Goal: Task Accomplishment & Management: Use online tool/utility

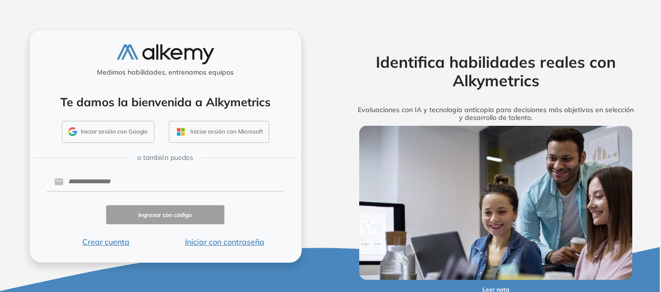
click at [107, 130] on button "Iniciar sesión con Google" at bounding box center [108, 132] width 92 height 22
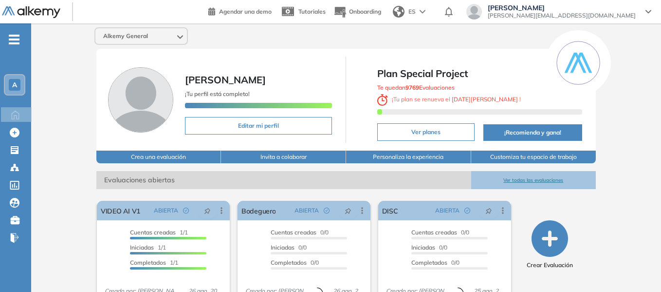
click at [9, 39] on icon "-" at bounding box center [14, 39] width 11 height 2
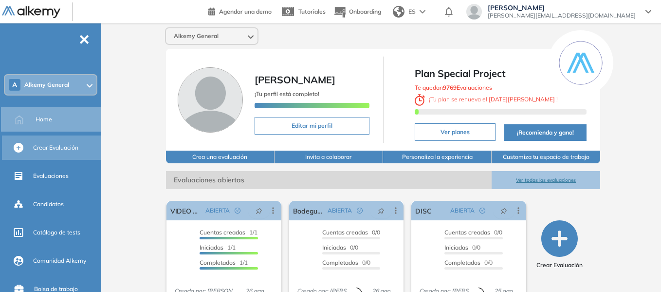
click at [71, 146] on span "Crear Evaluación" at bounding box center [55, 147] width 45 height 9
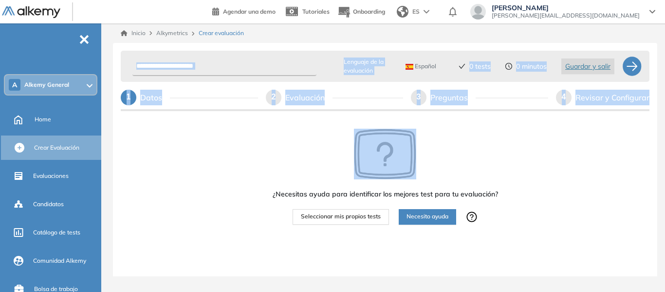
drag, startPoint x: 265, startPoint y: 135, endPoint x: 434, endPoint y: 237, distance: 197.6
click at [336, 188] on div "Lenguaje de la evaluación Español Español Inglés Portugués 0 tests 0 minutos Gu…" at bounding box center [385, 140] width 529 height 187
click at [206, 194] on div "¿Necesitas ayuda para identificar los mejores test para tu evaluación? Seleccio…" at bounding box center [385, 206] width 529 height 187
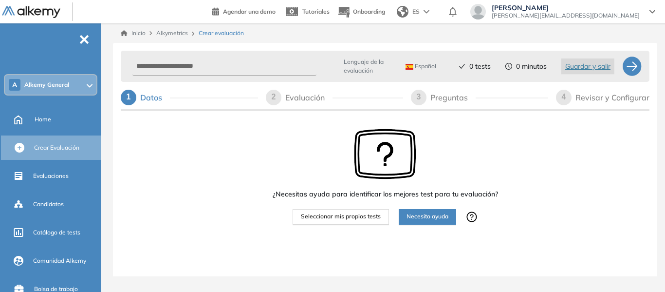
click at [86, 36] on span "-" at bounding box center [84, 39] width 11 height 8
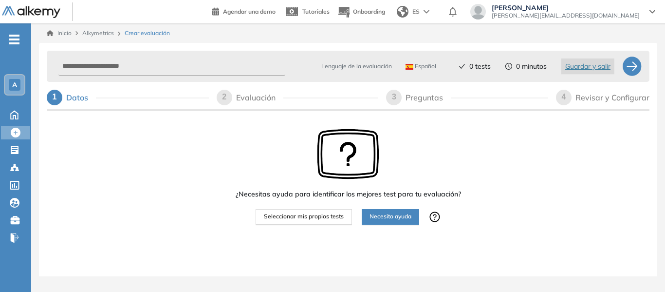
click at [14, 42] on span "-" at bounding box center [14, 39] width 11 height 8
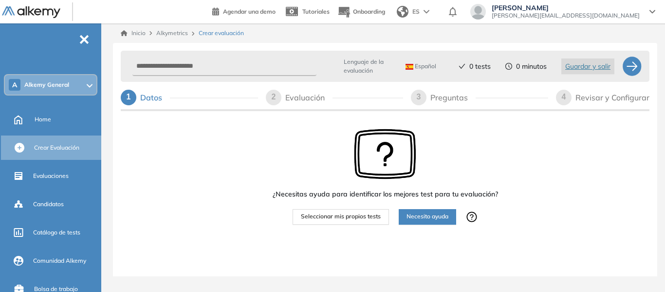
click at [28, 82] on span "Alkemy General" at bounding box center [46, 85] width 45 height 8
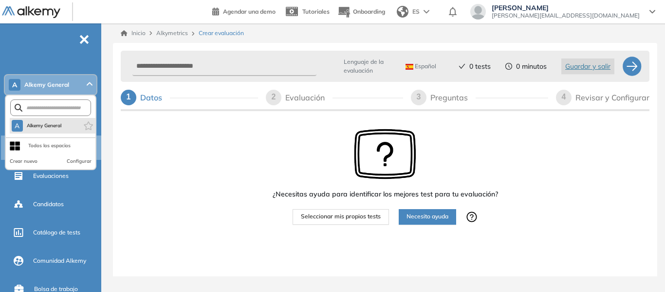
click at [40, 121] on button "A Alkemy General" at bounding box center [37, 126] width 50 height 12
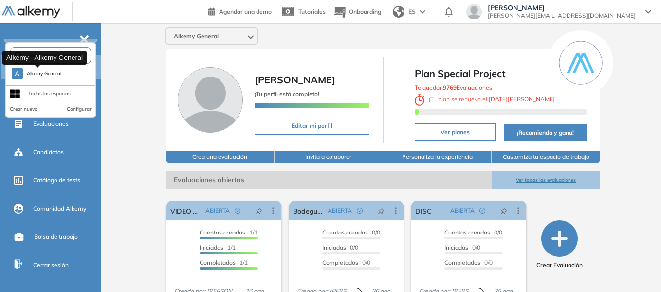
scroll to position [31, 0]
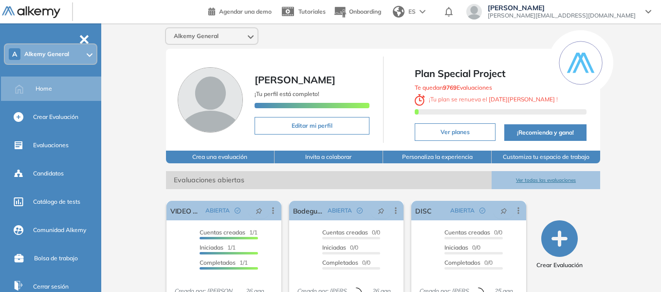
click at [32, 20] on div at bounding box center [43, 11] width 83 height 22
click at [40, 15] on img at bounding box center [31, 12] width 58 height 12
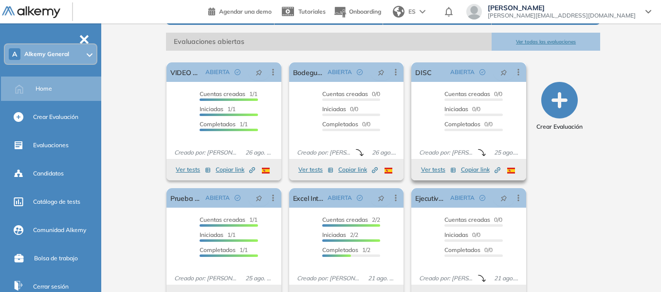
scroll to position [164, 0]
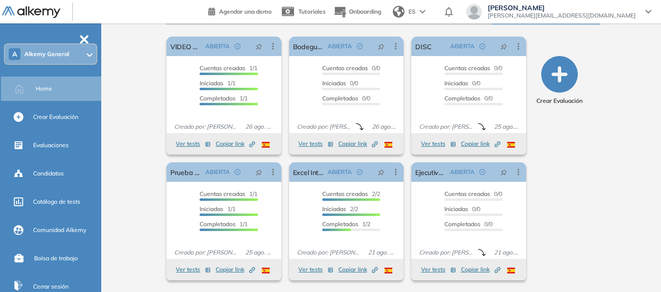
click at [630, 18] on span "federico.lattanti@alkemy.org" at bounding box center [562, 16] width 148 height 8
click at [109, 221] on div "Alkemy General Federico Lattanti ¡Tu perfil está completo! Editar mi perfil Pla…" at bounding box center [383, 75] width 556 height 432
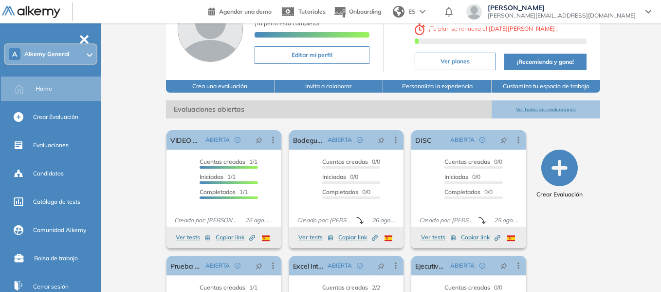
scroll to position [0, 0]
